Goal: Task Accomplishment & Management: Manage account settings

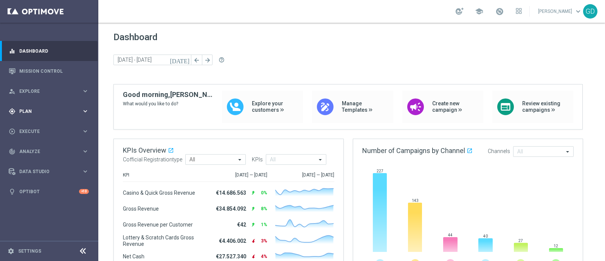
click at [31, 110] on span "Plan" at bounding box center [50, 111] width 62 height 5
click at [40, 128] on link "Target Groups" at bounding box center [49, 127] width 59 height 6
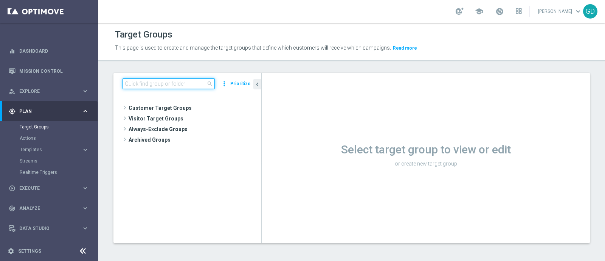
click at [134, 84] on input at bounding box center [169, 83] width 92 height 11
paste input "STAR GDA 2PP Pkr/GdC (NO Verticalisti Pkr e GdC)"
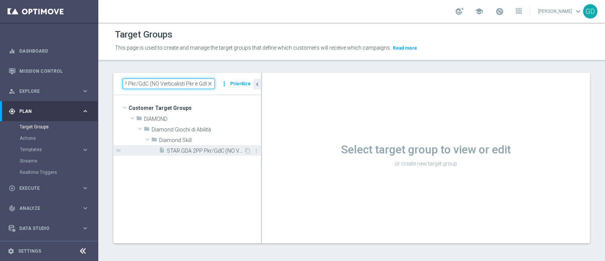
type input "STAR GDA 2PP Pkr/GdC (NO Verticalisti Pkr e GdC)"
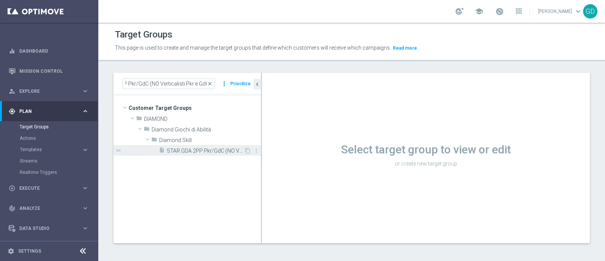
scroll to position [0, 0]
click at [216, 149] on span "STAR GDA 2PP Pkr/GdC (NO Verticalisti Pkr e GdC)" at bounding box center [205, 150] width 77 height 6
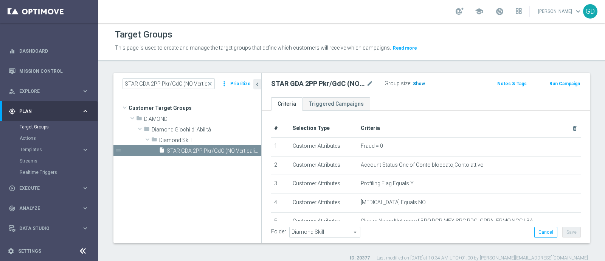
click at [419, 83] on span "Show" at bounding box center [419, 83] width 12 height 5
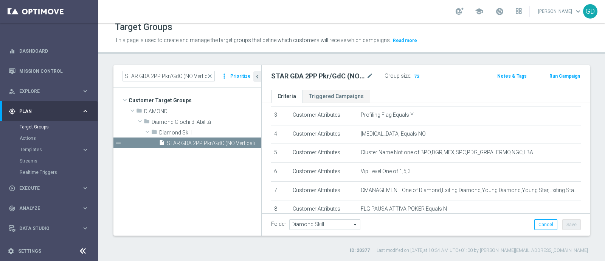
scroll to position [49, 0]
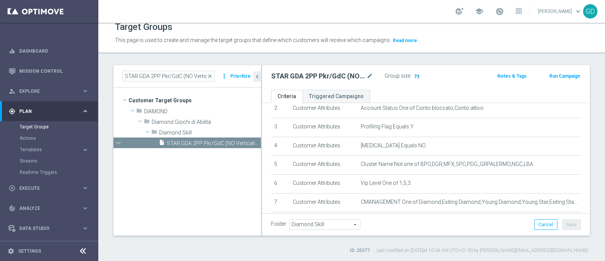
click at [416, 75] on span "73" at bounding box center [416, 76] width 7 height 7
